Goal: Task Accomplishment & Management: Use online tool/utility

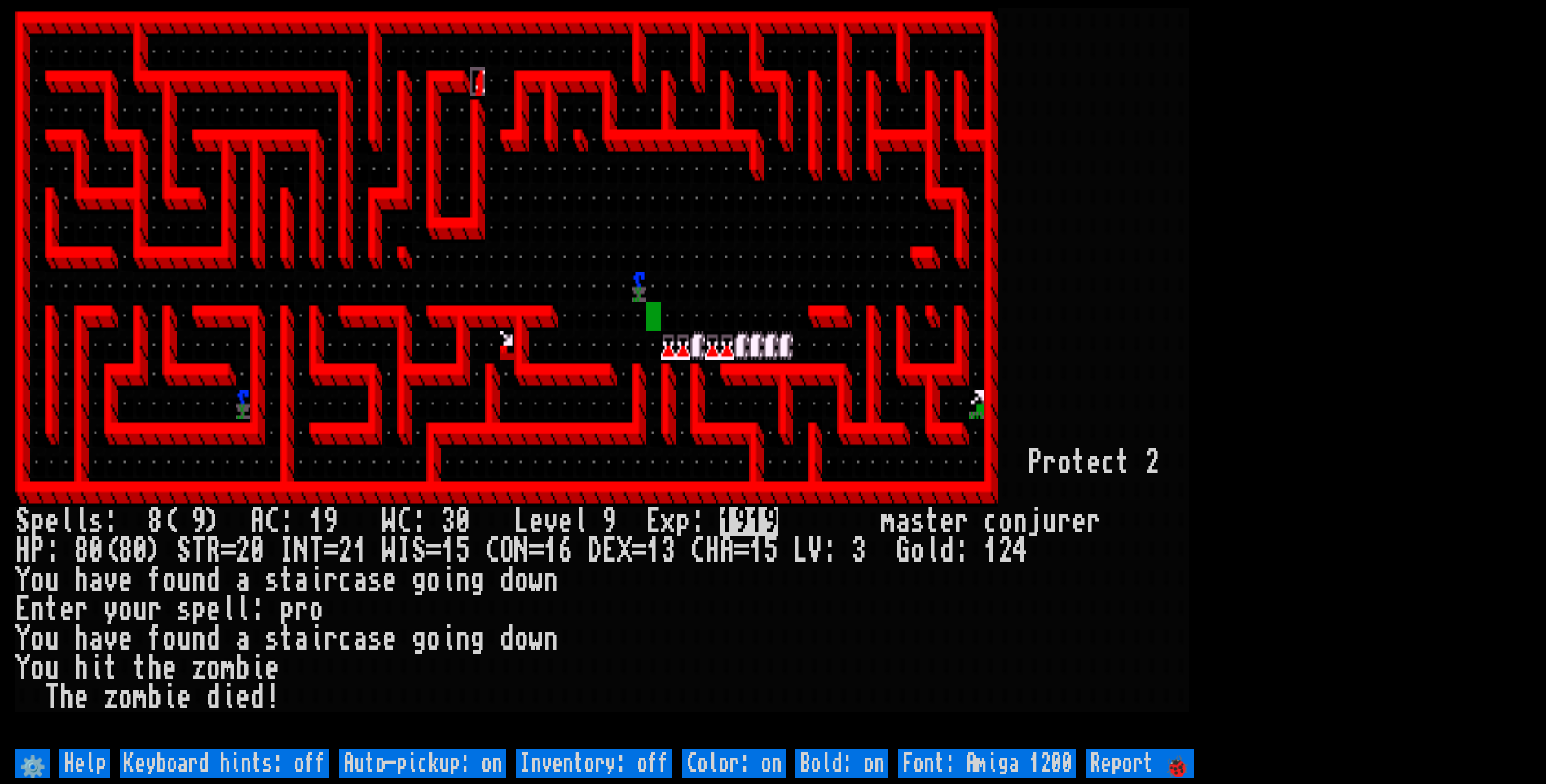
click at [415, 771] on off "Auto-pickup: on" at bounding box center [422, 764] width 167 height 30
type off "Auto-pickup: off"
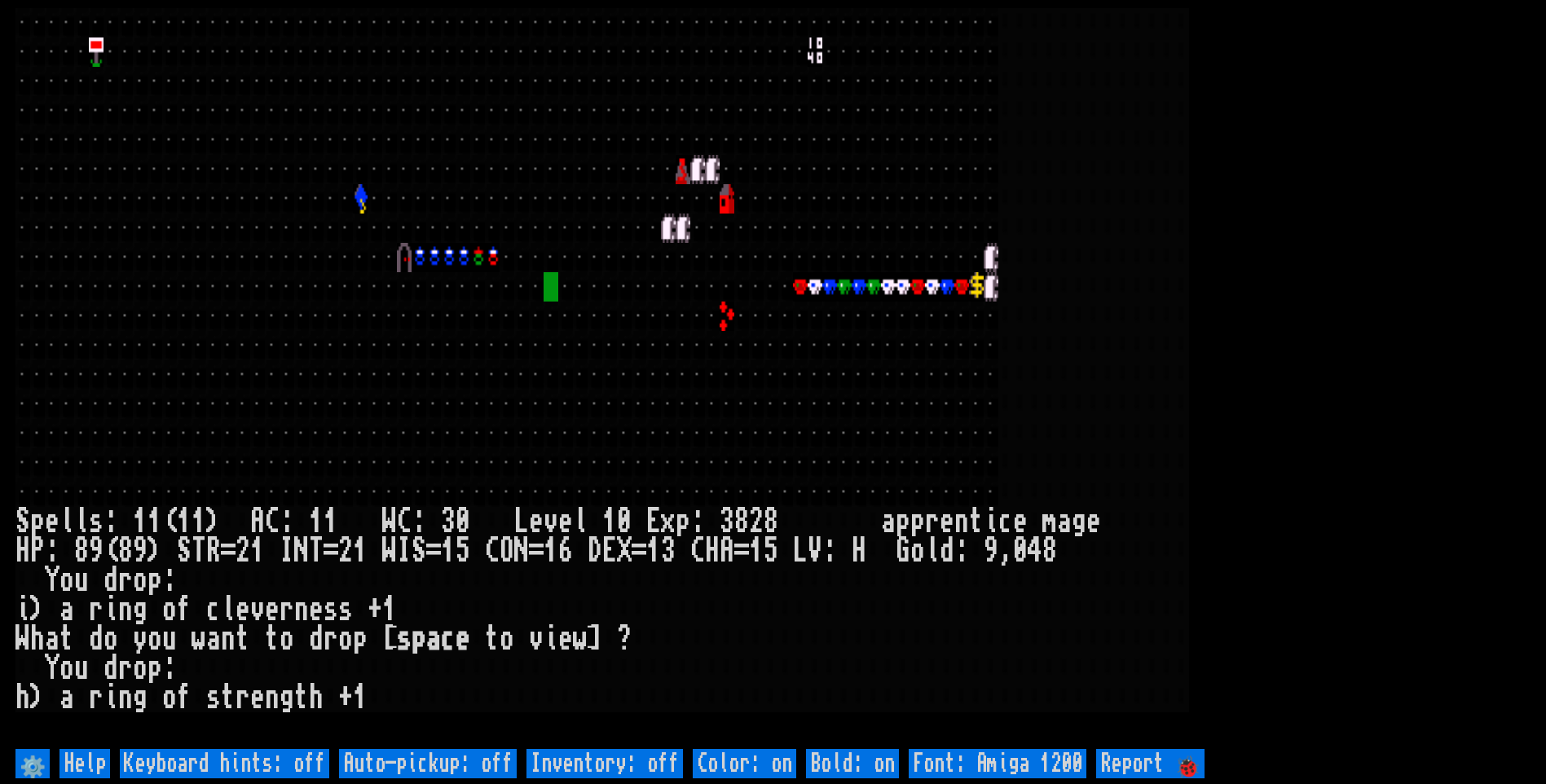
click at [420, 761] on off "Auto-pickup: off" at bounding box center [428, 764] width 178 height 30
type off "Auto-pickup: on"
